Goal: Task Accomplishment & Management: Manage account settings

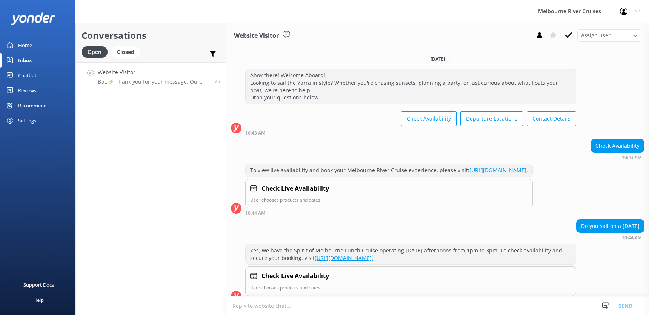
scroll to position [97, 0]
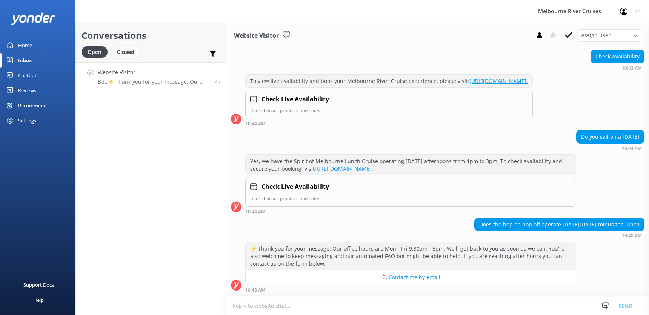
click at [123, 52] on div "Closed" at bounding box center [125, 51] width 29 height 11
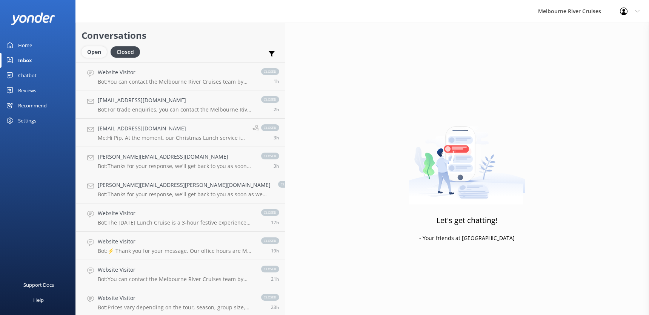
click at [90, 53] on div "Open" at bounding box center [94, 51] width 25 height 11
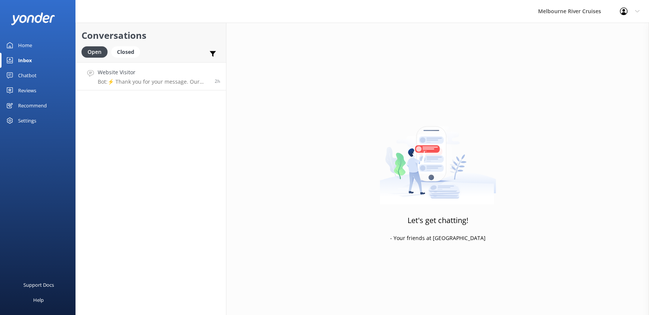
click at [132, 81] on p "Bot: ⚡ Thank you for your message. Our office hours are Mon - Fri 9.30am - 5pm.…" at bounding box center [153, 81] width 111 height 7
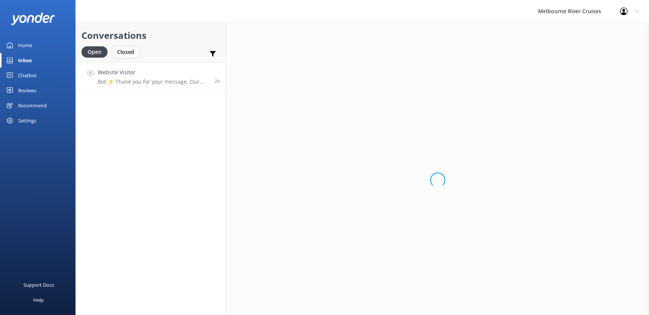
click at [126, 51] on div "Closed" at bounding box center [125, 51] width 29 height 11
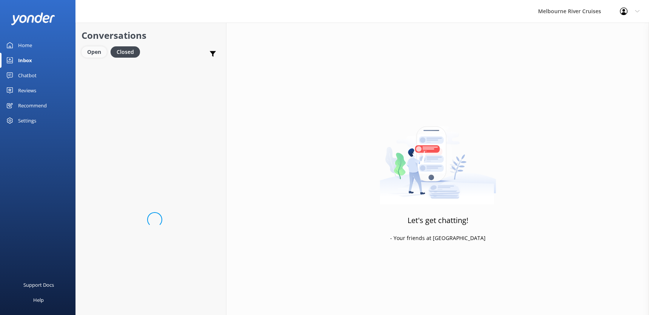
click at [94, 51] on div "Open" at bounding box center [94, 51] width 25 height 11
